Goal: Task Accomplishment & Management: Use online tool/utility

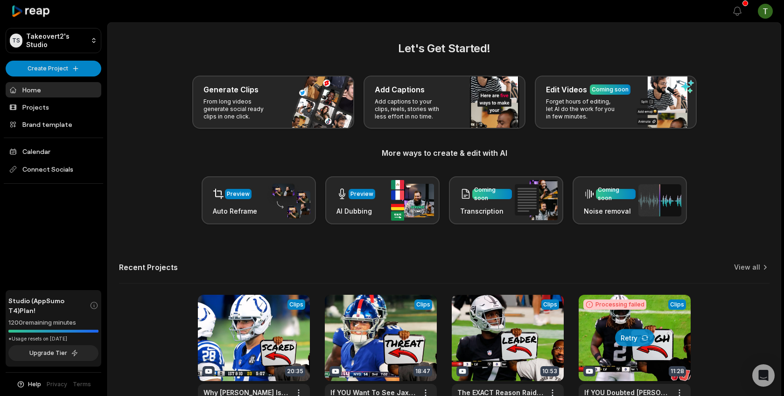
scroll to position [70, 0]
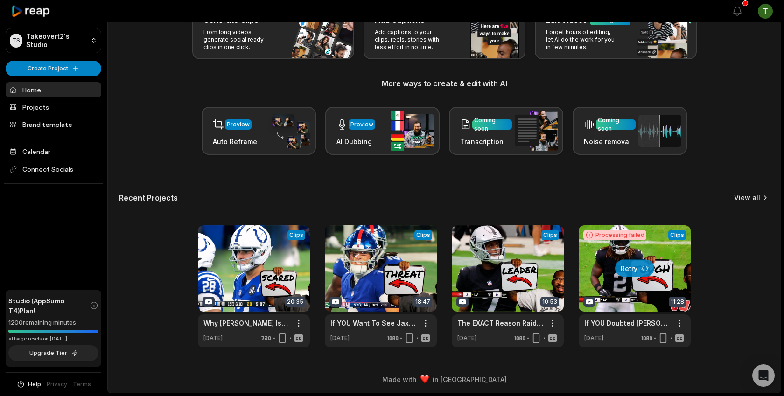
click at [750, 196] on link "View all" at bounding box center [747, 197] width 26 height 9
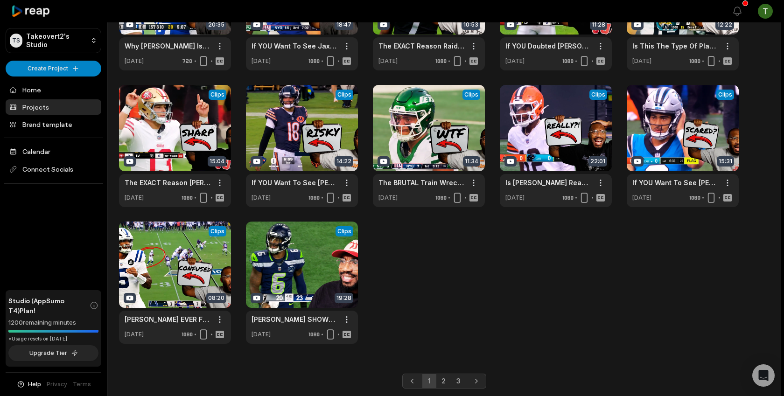
scroll to position [121, 0]
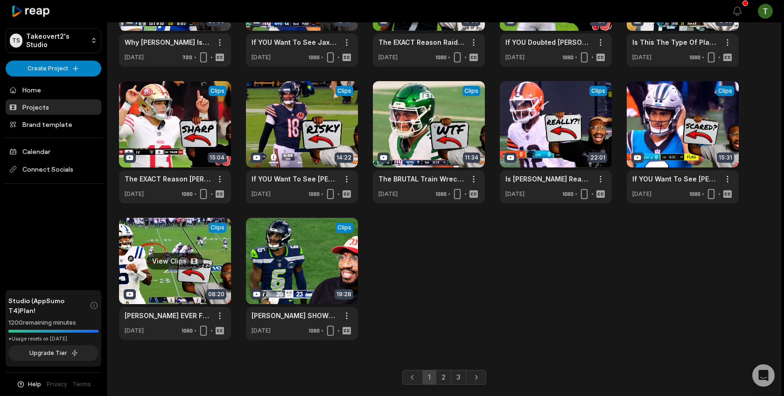
click at [214, 274] on link at bounding box center [175, 279] width 112 height 122
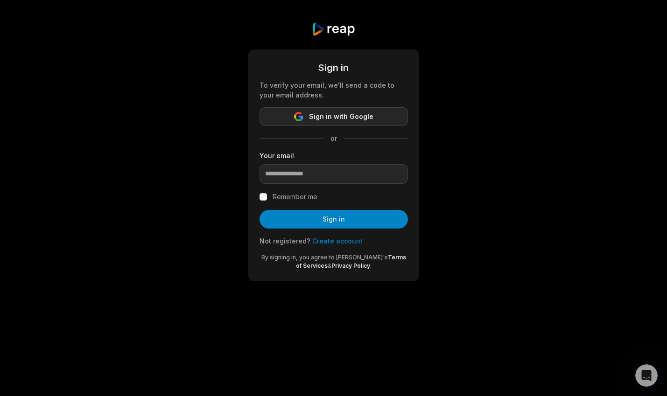
click at [351, 114] on span "Sign in with Google" at bounding box center [341, 116] width 64 height 11
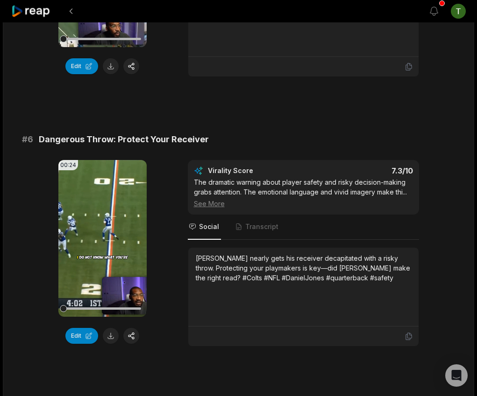
scroll to position [1395, 0]
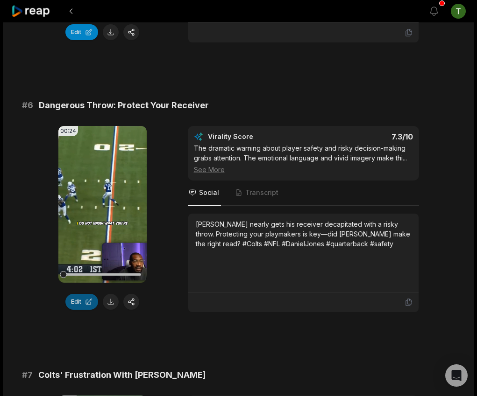
click at [80, 294] on button "Edit" at bounding box center [81, 302] width 33 height 16
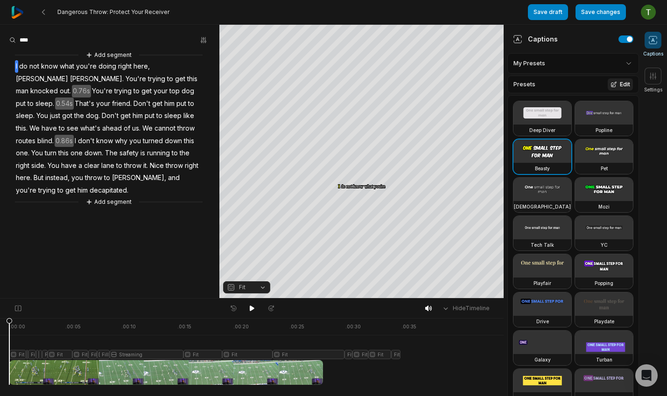
click at [569, 82] on button "Edit" at bounding box center [620, 84] width 25 height 12
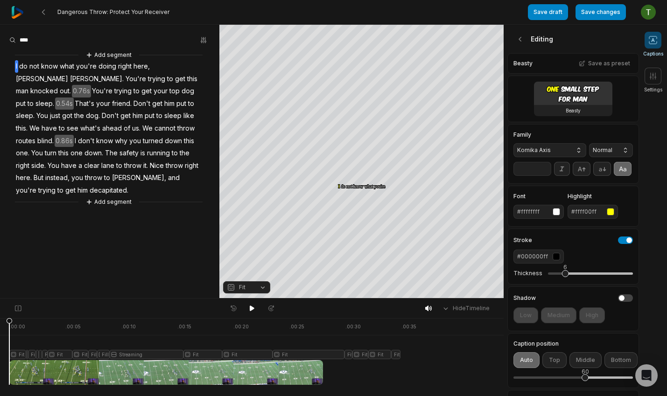
click at [569, 83] on div "Beasty" at bounding box center [574, 99] width 132 height 47
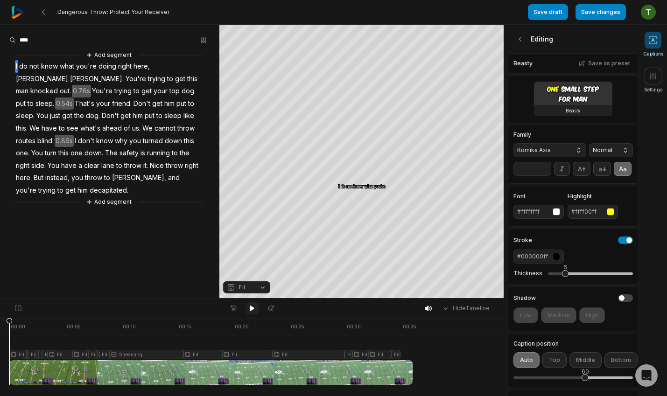
click at [251, 314] on button at bounding box center [252, 309] width 13 height 12
click at [219, 333] on div at bounding box center [210, 351] width 403 height 67
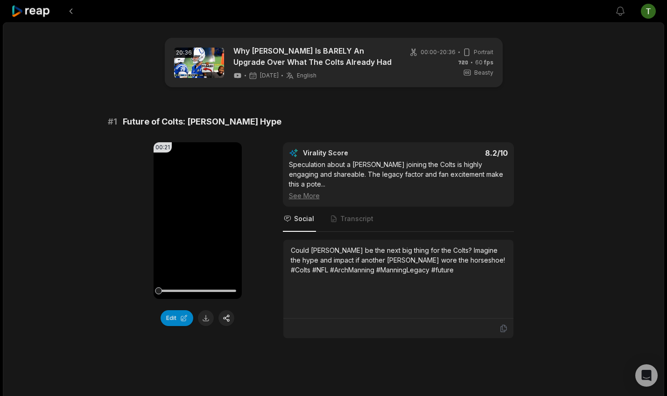
scroll to position [1395, 0]
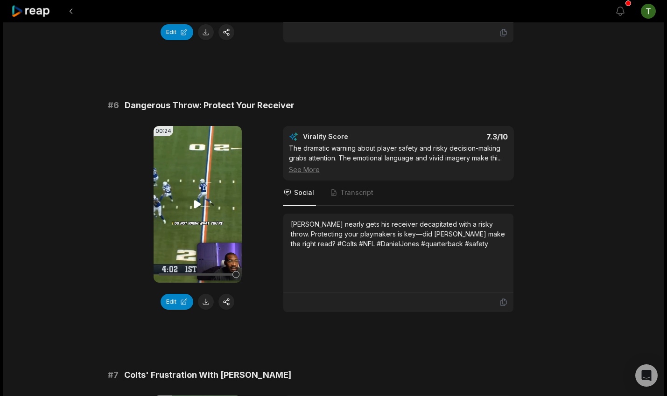
click at [225, 274] on div at bounding box center [198, 275] width 78 height 2
click at [198, 204] on video "Your browser does not support mp4 format." at bounding box center [198, 204] width 88 height 157
click at [217, 267] on div at bounding box center [198, 275] width 78 height 16
click at [205, 205] on video "Your browser does not support mp4 format." at bounding box center [198, 204] width 88 height 157
click at [195, 219] on video "Your browser does not support mp4 format." at bounding box center [198, 204] width 88 height 157
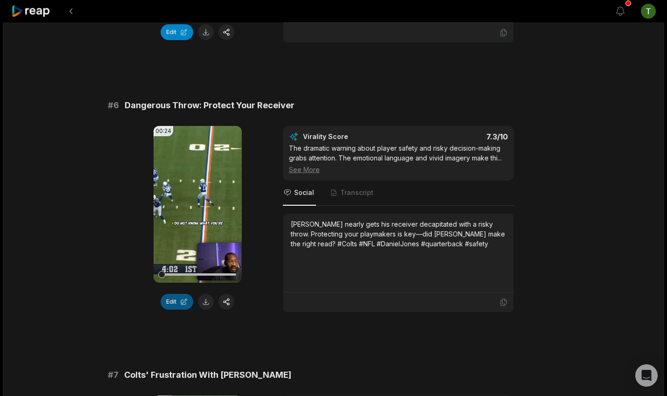
click at [183, 294] on button "Edit" at bounding box center [177, 302] width 33 height 16
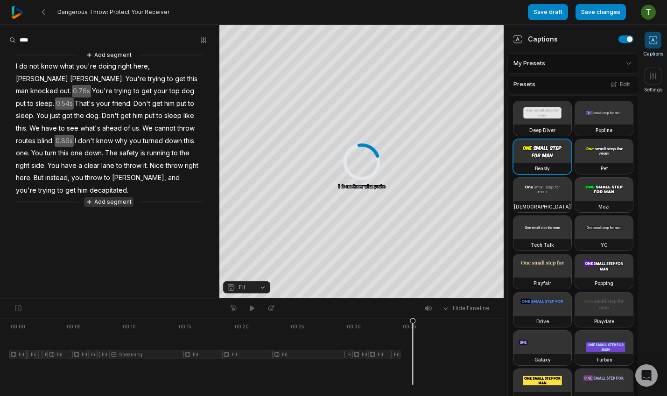
click at [116, 197] on button "Add segment" at bounding box center [108, 202] width 49 height 10
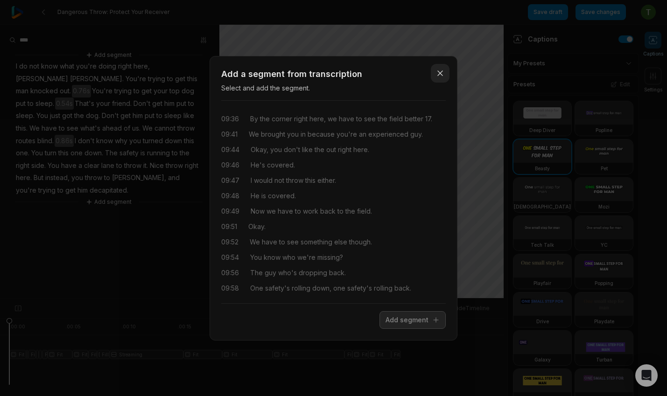
click at [439, 78] on button "Close" at bounding box center [440, 73] width 19 height 19
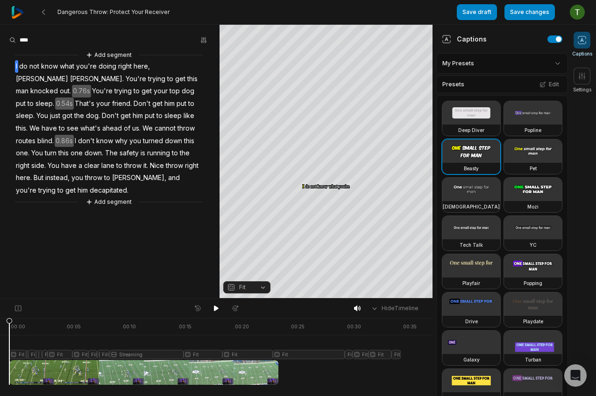
click at [262, 288] on button "Fit" at bounding box center [246, 288] width 47 height 12
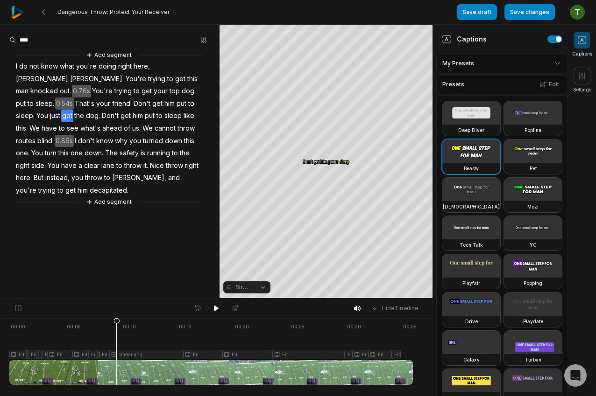
click at [117, 358] on div at bounding box center [210, 351] width 403 height 67
click at [45, 13] on icon at bounding box center [43, 11] width 7 height 7
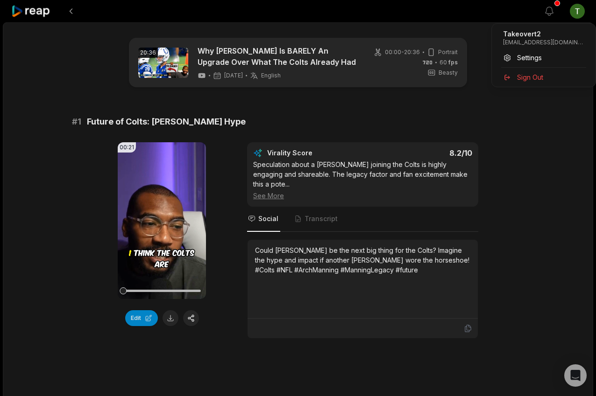
click at [578, 12] on html "View notifications Open user menu 20:36 Why Daniel Jones Is BARELY An Upgrade O…" at bounding box center [298, 198] width 596 height 396
click at [531, 82] on div "Sign Out" at bounding box center [543, 77] width 96 height 15
